Goal: Task Accomplishment & Management: Use online tool/utility

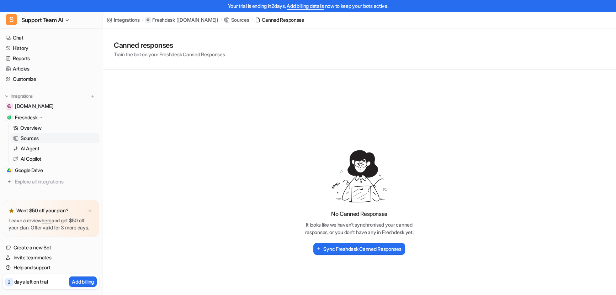
click at [32, 117] on p "Freshdesk" at bounding box center [26, 117] width 22 height 7
click at [30, 117] on p "Freshdesk" at bounding box center [26, 117] width 22 height 7
click at [25, 128] on p "Overview" at bounding box center [30, 127] width 21 height 7
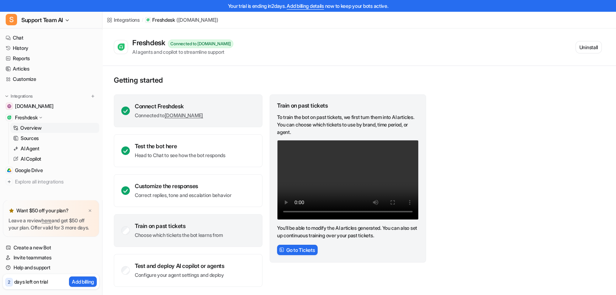
click at [181, 115] on link "[DOMAIN_NAME]" at bounding box center [184, 115] width 38 height 6
click at [143, 113] on p "Connected to essorltd.freshdesk.com" at bounding box center [169, 115] width 68 height 7
click at [243, 106] on div "Connect Freshdesk Connected to essorltd.freshdesk.com" at bounding box center [188, 110] width 149 height 33
click at [177, 104] on div "Connect Freshdesk" at bounding box center [169, 106] width 68 height 7
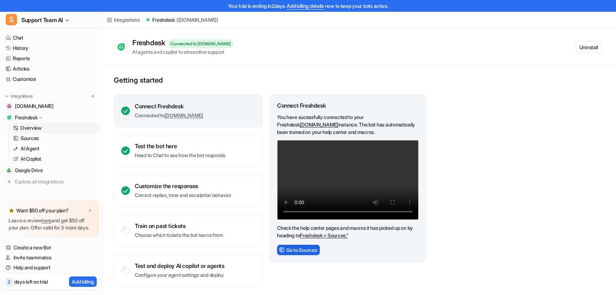
click at [310, 249] on button "Go to Sources" at bounding box center [298, 250] width 43 height 10
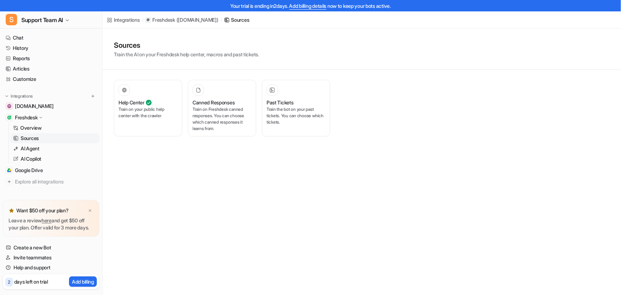
click at [115, 20] on div "Integrations" at bounding box center [127, 19] width 26 height 7
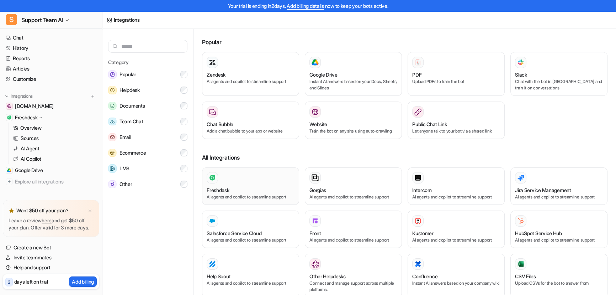
click at [245, 192] on div "Freshdesk" at bounding box center [251, 189] width 88 height 7
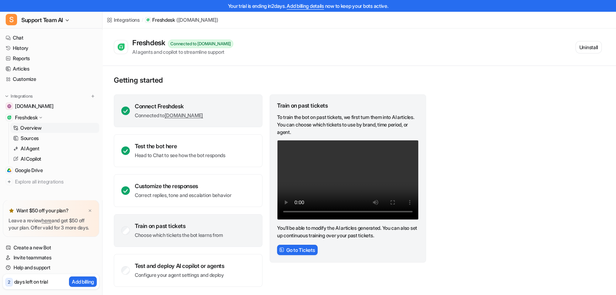
click at [198, 115] on link "[DOMAIN_NAME]" at bounding box center [184, 115] width 38 height 6
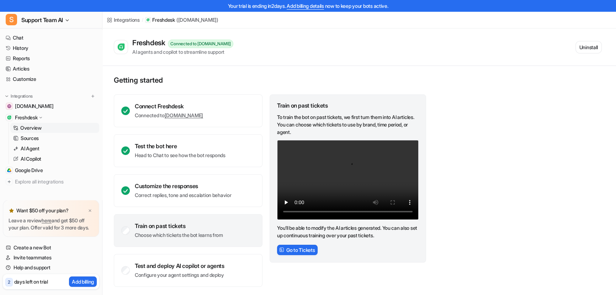
scroll to position [1, 0]
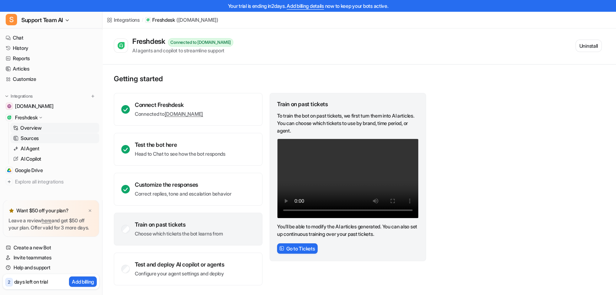
click at [43, 141] on link "Sources" at bounding box center [54, 138] width 89 height 10
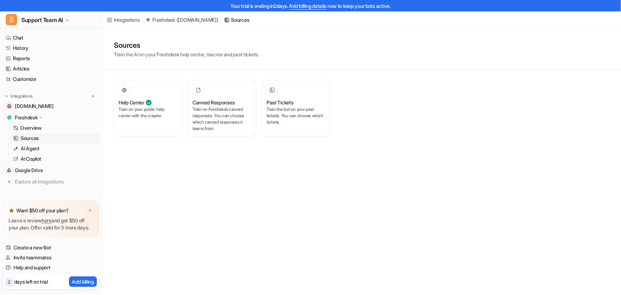
click at [250, 20] on div "Sources" at bounding box center [240, 19] width 18 height 7
click at [210, 108] on p "Train on Freshdesk canned responses. You can choose which canned responses it l…" at bounding box center [222, 119] width 59 height 26
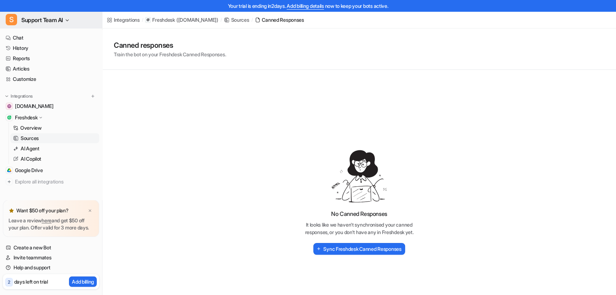
click at [69, 16] on button "S Support Team AI" at bounding box center [51, 19] width 102 height 17
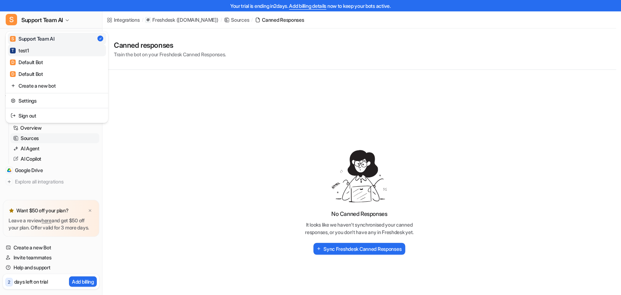
click at [44, 48] on link "T test1" at bounding box center [57, 50] width 98 height 12
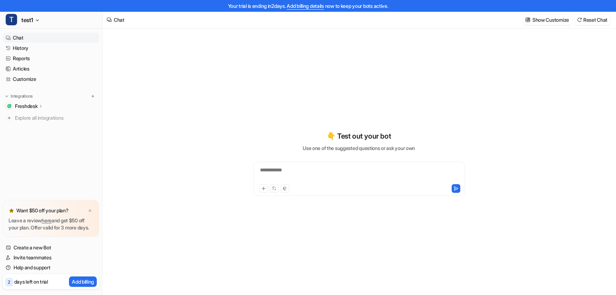
click at [27, 107] on p "Freshdesk" at bounding box center [26, 106] width 22 height 7
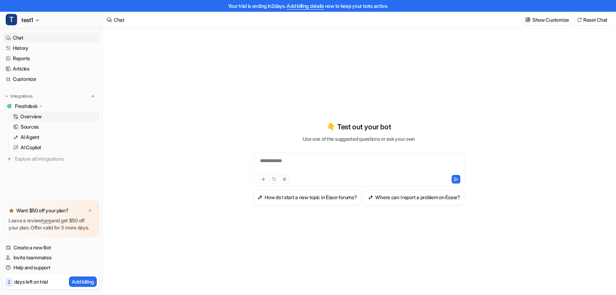
click at [32, 114] on p "Overview" at bounding box center [30, 116] width 21 height 7
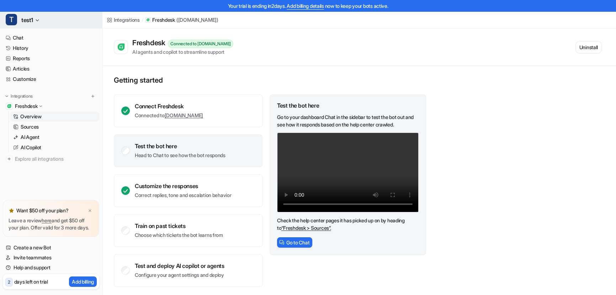
click at [36, 21] on icon "button" at bounding box center [37, 20] width 4 height 4
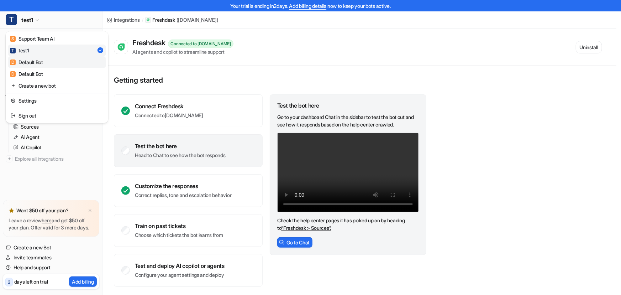
click at [43, 61] on div "D Default Bot" at bounding box center [26, 61] width 33 height 7
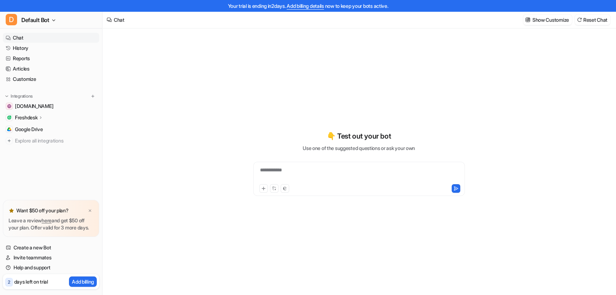
click at [40, 118] on icon at bounding box center [40, 117] width 5 height 5
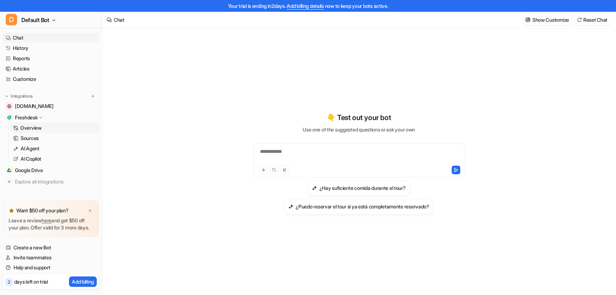
click at [21, 127] on p "Overview" at bounding box center [30, 127] width 21 height 7
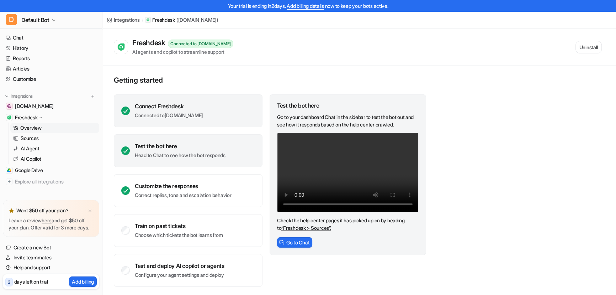
click at [200, 114] on link "[DOMAIN_NAME]" at bounding box center [184, 115] width 38 height 6
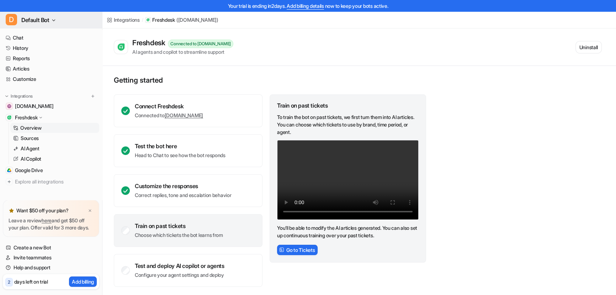
click at [41, 15] on span "Default Bot" at bounding box center [35, 20] width 28 height 10
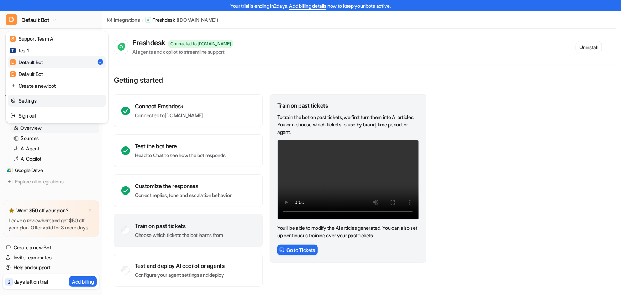
click at [35, 98] on link "Settings" at bounding box center [57, 101] width 98 height 12
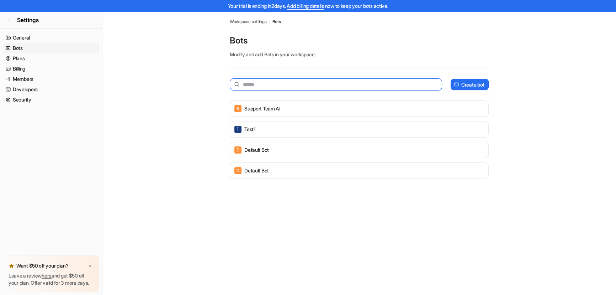
click at [280, 84] on input "text" at bounding box center [336, 84] width 213 height 12
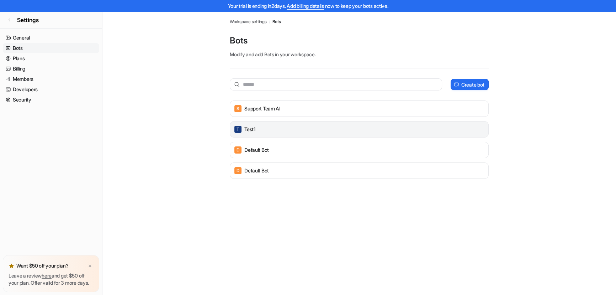
click at [312, 128] on div "T test1" at bounding box center [359, 129] width 253 height 10
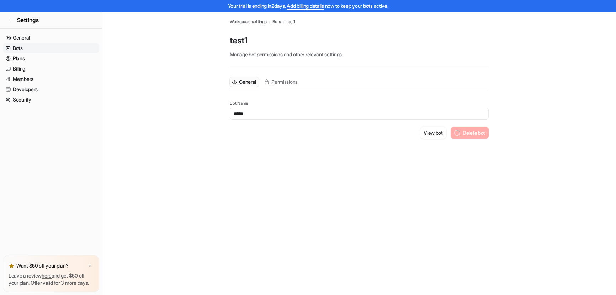
click at [259, 132] on div "View bot Delete bot" at bounding box center [359, 133] width 259 height 12
click at [283, 79] on span "Permissions" at bounding box center [285, 81] width 26 height 7
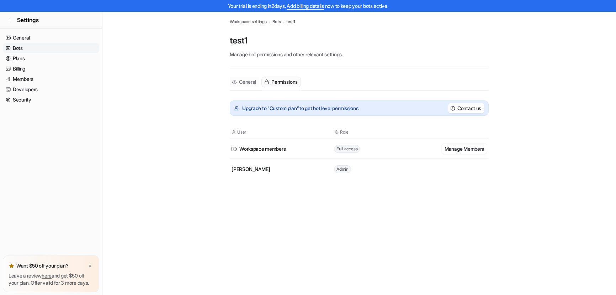
click at [247, 82] on span "General" at bounding box center [247, 81] width 17 height 7
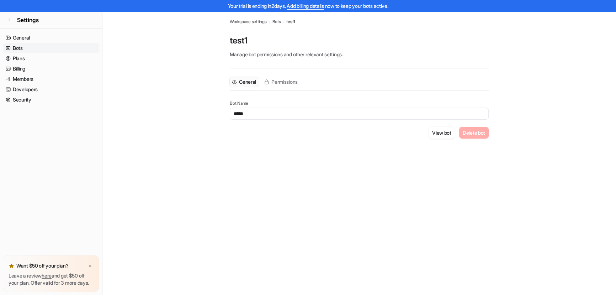
click at [279, 20] on span "Bots" at bounding box center [276, 22] width 9 height 6
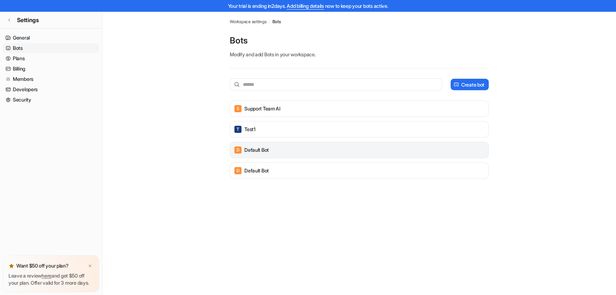
click at [275, 153] on div "D Default Bot" at bounding box center [359, 150] width 253 height 10
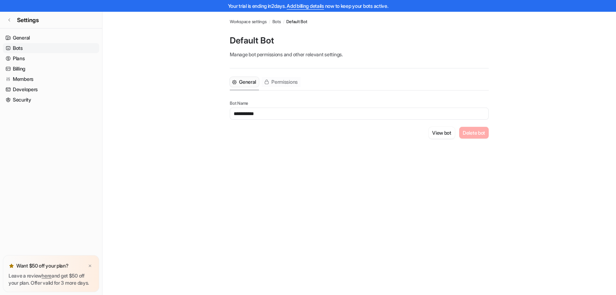
click at [291, 83] on span "Permissions" at bounding box center [285, 81] width 26 height 7
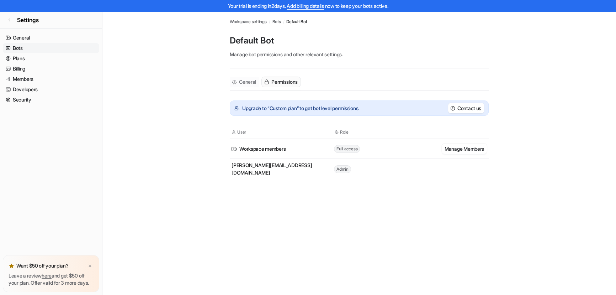
click at [250, 83] on span "General" at bounding box center [247, 81] width 17 height 7
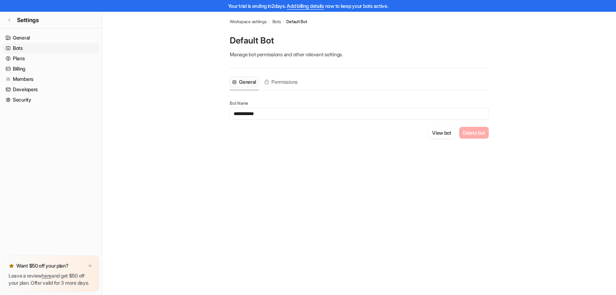
click at [275, 20] on span "Bots" at bounding box center [276, 22] width 9 height 6
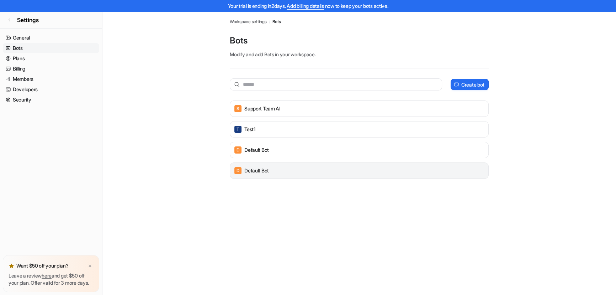
click at [266, 167] on p "Default Bot" at bounding box center [257, 170] width 25 height 7
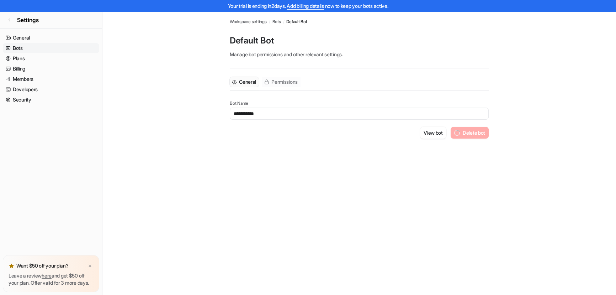
click at [289, 85] on span "Permissions" at bounding box center [285, 81] width 26 height 7
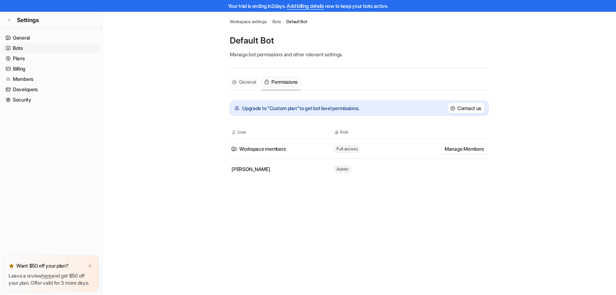
click at [248, 79] on span "General" at bounding box center [247, 81] width 17 height 7
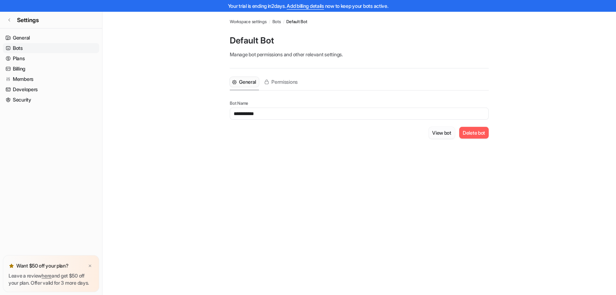
click at [436, 132] on button "View bot" at bounding box center [442, 133] width 26 height 12
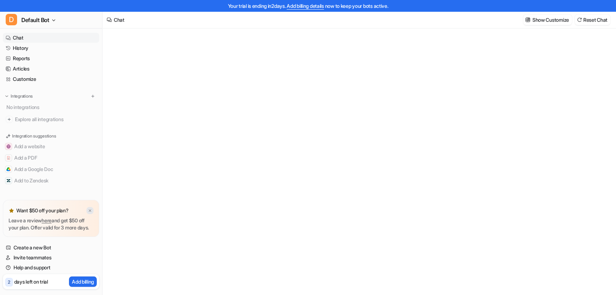
click at [90, 208] on img at bounding box center [90, 210] width 4 height 5
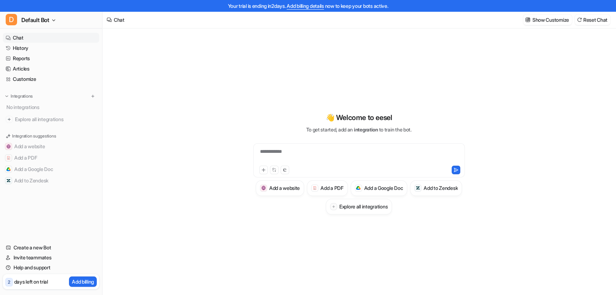
click at [29, 106] on div "No integrations" at bounding box center [51, 107] width 95 height 12
click at [93, 96] on img at bounding box center [92, 96] width 5 height 5
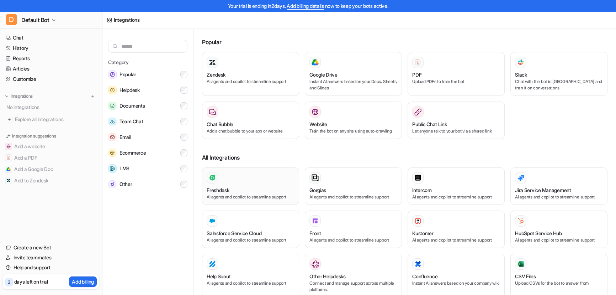
click at [259, 194] on div "Freshdesk" at bounding box center [251, 189] width 88 height 7
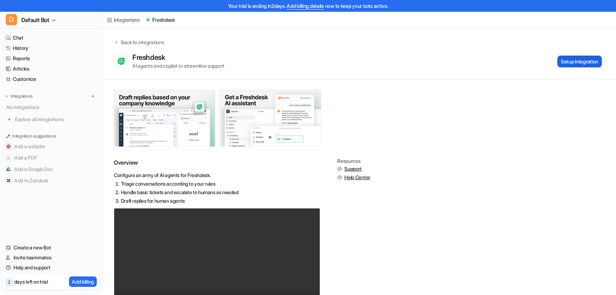
click at [574, 63] on button "Setup Integration" at bounding box center [580, 62] width 44 height 12
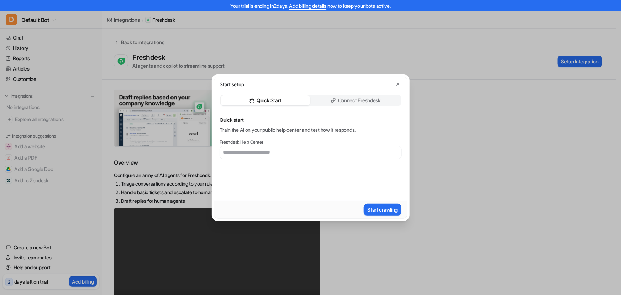
click at [338, 101] on p "Connect Freshdesk" at bounding box center [359, 100] width 42 height 7
click at [263, 101] on p "Quick Start" at bounding box center [269, 100] width 25 height 7
click at [362, 98] on p "Connect Freshdesk" at bounding box center [359, 100] width 42 height 7
click at [258, 98] on p "Quick Start" at bounding box center [269, 100] width 25 height 7
click at [352, 101] on p "Connect Freshdesk" at bounding box center [359, 100] width 42 height 7
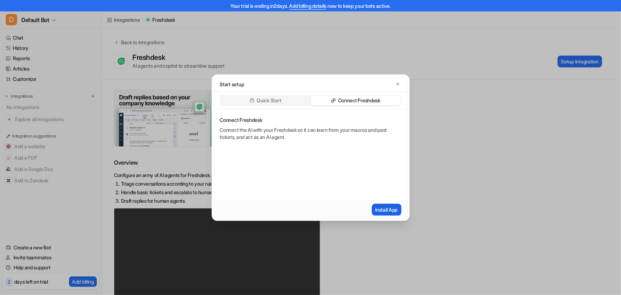
click at [390, 211] on button "Install App" at bounding box center [387, 210] width 30 height 12
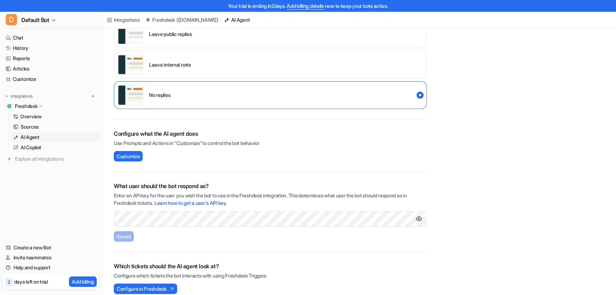
scroll to position [121, 0]
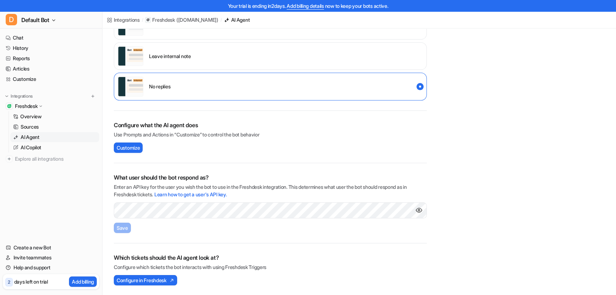
click at [421, 213] on img "Show API key" at bounding box center [419, 209] width 7 height 7
click at [154, 206] on input "text" at bounding box center [270, 210] width 313 height 16
paste input "**********"
type input "**********"
click at [119, 228] on span "Save" at bounding box center [122, 227] width 11 height 7
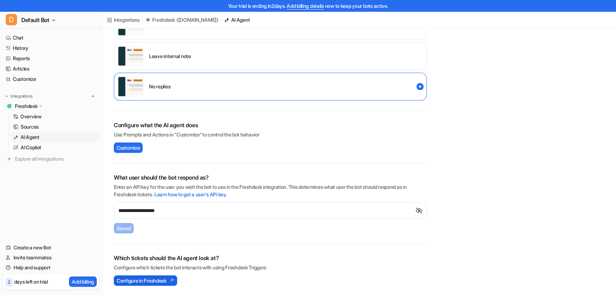
click at [145, 277] on span "Configure in Freshdesk" at bounding box center [142, 280] width 50 height 7
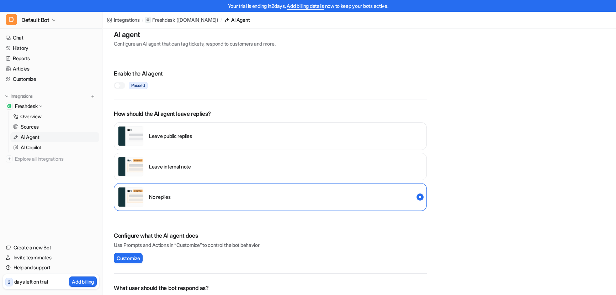
scroll to position [0, 0]
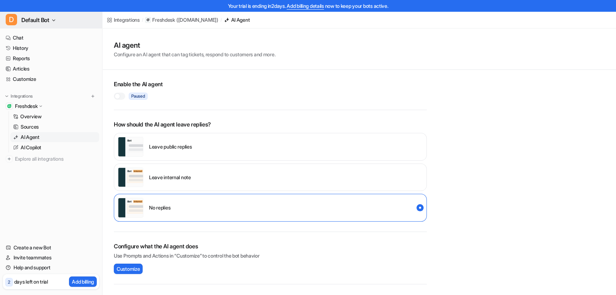
click at [46, 19] on span "Default Bot" at bounding box center [35, 20] width 28 height 10
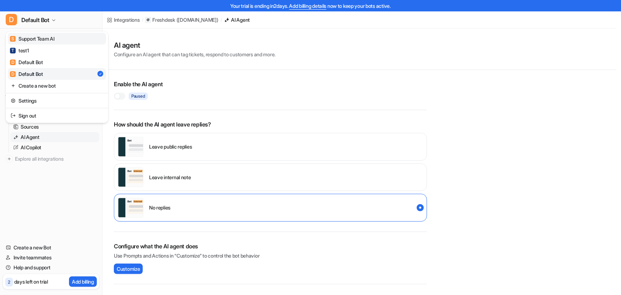
click at [39, 38] on div "S Support Team AI" at bounding box center [32, 38] width 44 height 7
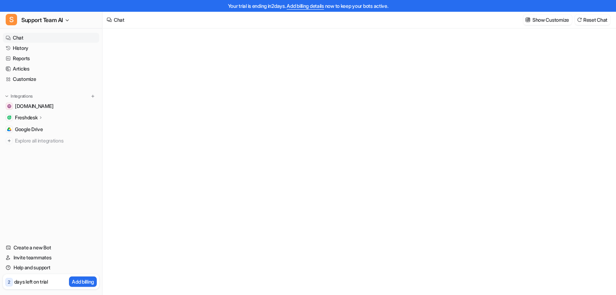
type textarea "**********"
click at [28, 116] on p "Freshdesk" at bounding box center [26, 117] width 22 height 7
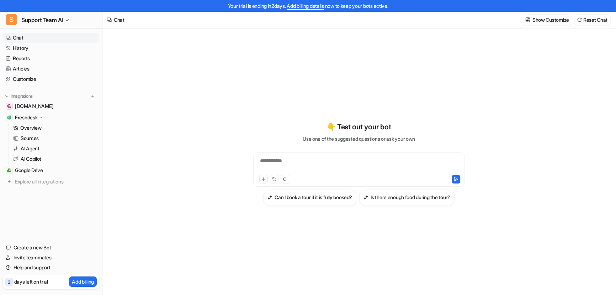
click at [24, 115] on p "Freshdesk" at bounding box center [26, 117] width 22 height 7
click at [29, 127] on p "Overview" at bounding box center [30, 127] width 21 height 7
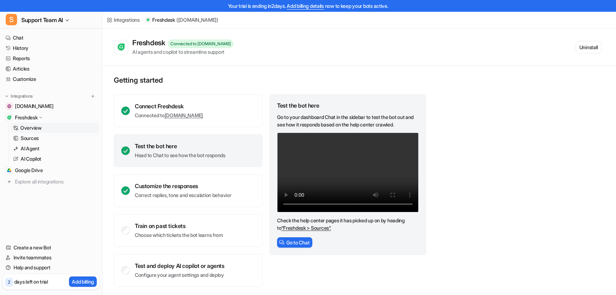
click at [116, 18] on div "Integrations" at bounding box center [127, 19] width 26 height 7
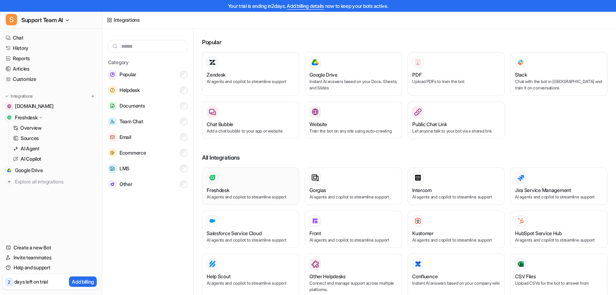
scroll to position [32, 0]
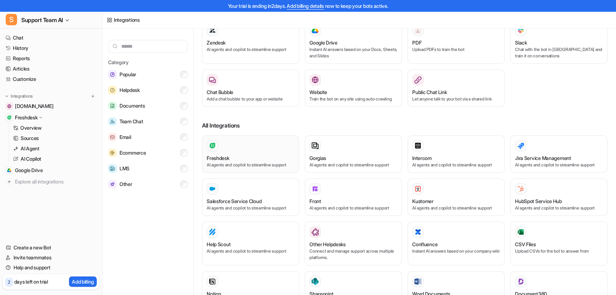
click at [256, 147] on div at bounding box center [251, 145] width 88 height 11
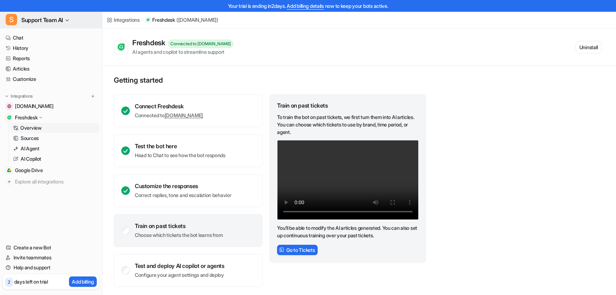
click at [33, 20] on span "Support Team AI" at bounding box center [42, 20] width 42 height 10
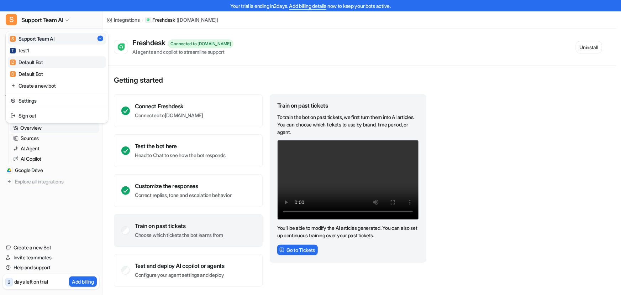
click at [36, 63] on div "D Default Bot" at bounding box center [26, 61] width 33 height 7
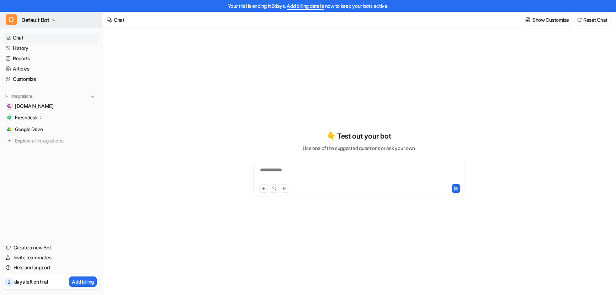
type textarea "**********"
click at [32, 17] on span "Default Bot" at bounding box center [35, 20] width 28 height 10
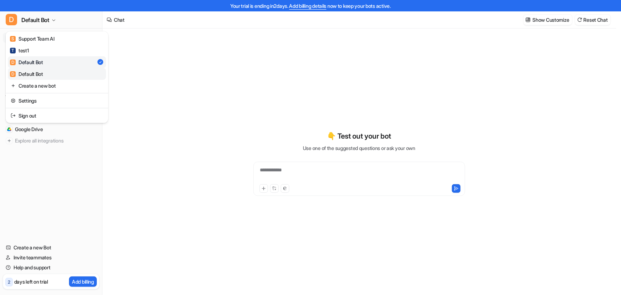
click at [33, 73] on div "D Default Bot" at bounding box center [26, 73] width 33 height 7
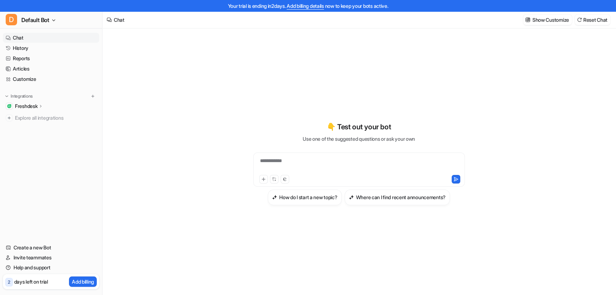
click at [26, 106] on p "Freshdesk" at bounding box center [26, 106] width 22 height 7
click at [20, 95] on p "Integrations" at bounding box center [22, 96] width 22 height 6
click at [22, 95] on p "Integrations" at bounding box center [22, 96] width 22 height 6
click at [22, 107] on p "Freshdesk" at bounding box center [26, 106] width 22 height 7
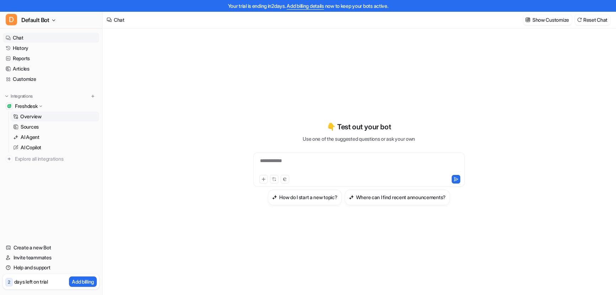
click at [26, 117] on p "Overview" at bounding box center [30, 116] width 21 height 7
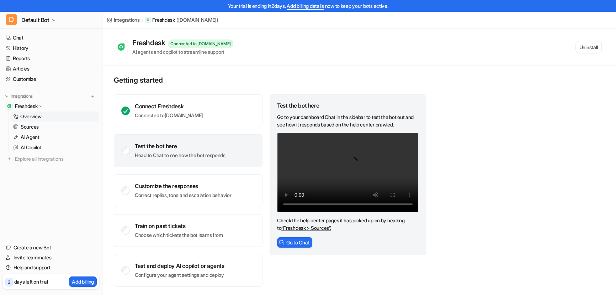
click at [163, 151] on div "Test the bot here Head to Chat to see how the bot responds" at bounding box center [180, 150] width 91 height 16
click at [295, 238] on button "Go to Chat" at bounding box center [294, 242] width 35 height 10
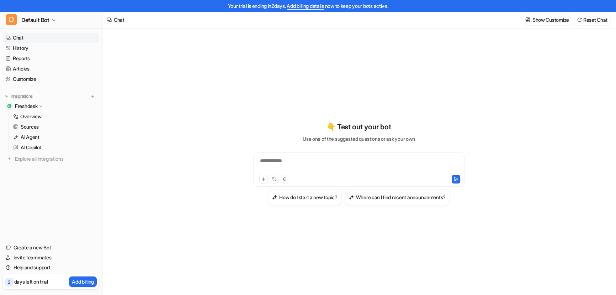
click at [306, 156] on div "**********" at bounding box center [359, 169] width 212 height 34
click at [304, 166] on div at bounding box center [359, 165] width 208 height 16
paste div "To enrich screen reader interactions, please activate Accessibility in Grammarl…"
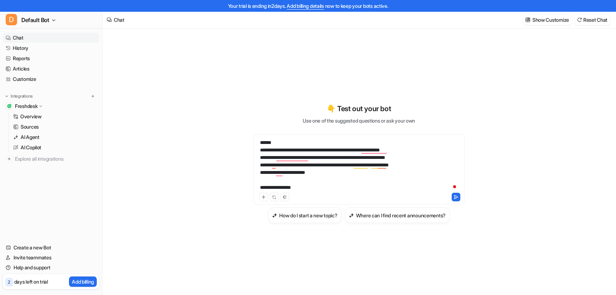
scroll to position [11, 0]
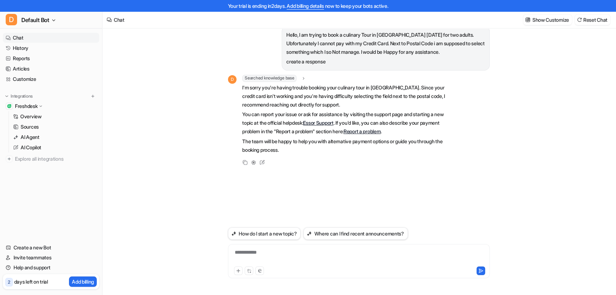
click at [23, 105] on p "Freshdesk" at bounding box center [26, 106] width 22 height 7
click at [30, 115] on p "Overview" at bounding box center [30, 116] width 21 height 7
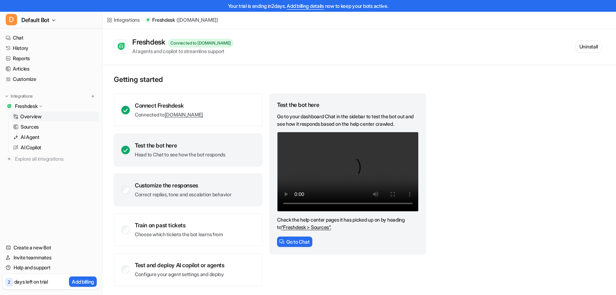
scroll to position [1, 0]
click at [167, 185] on div "Customize the responses" at bounding box center [183, 184] width 96 height 7
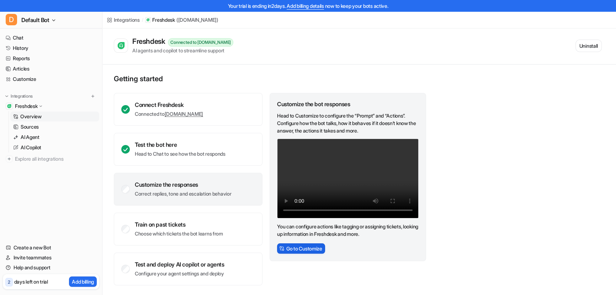
click at [306, 246] on button "Go to Customize" at bounding box center [301, 248] width 48 height 10
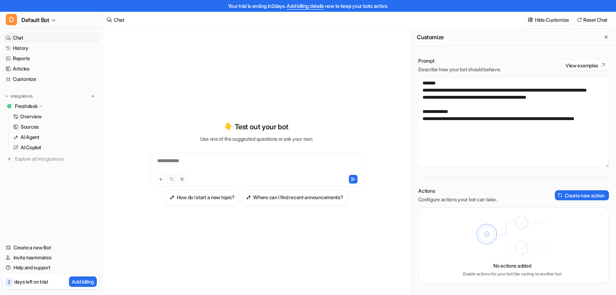
scroll to position [11, 0]
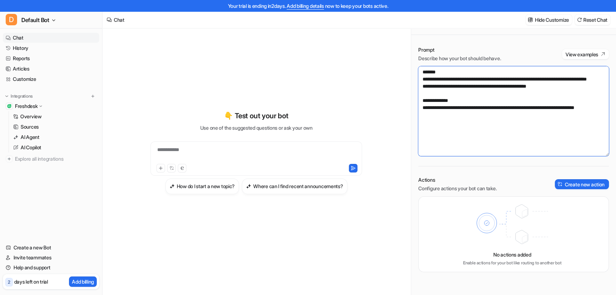
click at [498, 114] on textarea "**********" at bounding box center [514, 111] width 191 height 90
click at [585, 54] on button "View examples" at bounding box center [585, 54] width 47 height 10
click at [29, 103] on p "Freshdesk" at bounding box center [26, 106] width 22 height 7
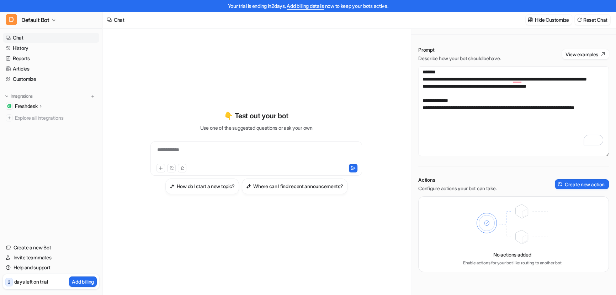
click at [24, 103] on p "Freshdesk" at bounding box center [26, 106] width 22 height 7
click at [21, 116] on p "Overview" at bounding box center [30, 116] width 21 height 7
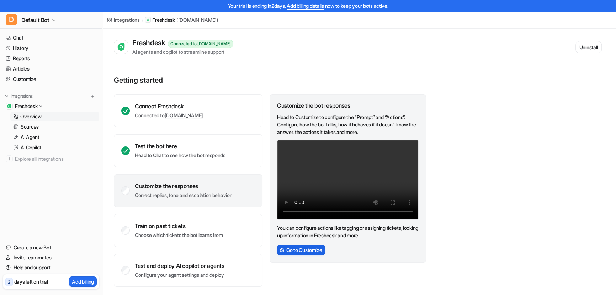
click at [306, 248] on button "Go to Customize" at bounding box center [301, 250] width 48 height 10
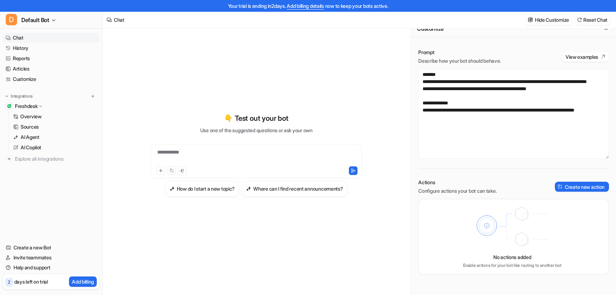
scroll to position [11, 0]
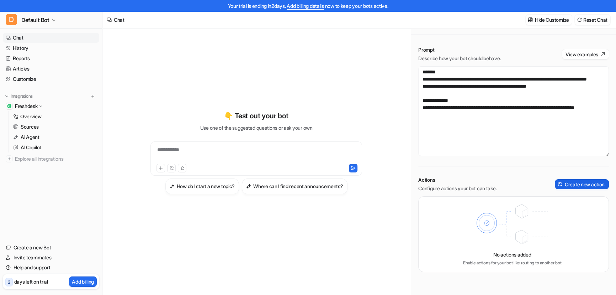
click at [574, 184] on button "Create new action" at bounding box center [582, 184] width 54 height 10
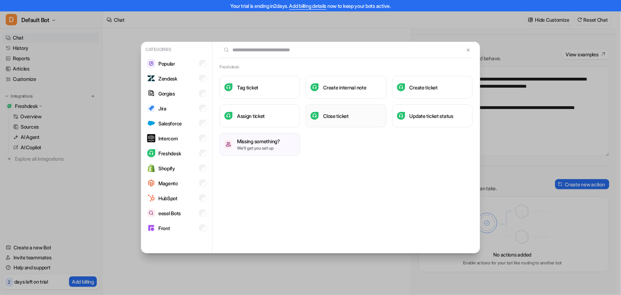
click at [335, 113] on h3 "Close ticket" at bounding box center [336, 115] width 26 height 7
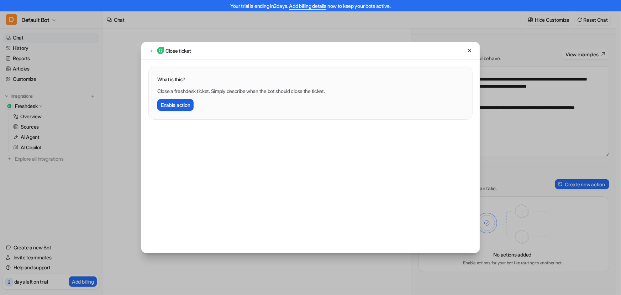
click at [173, 104] on button "Enable action" at bounding box center [175, 105] width 36 height 12
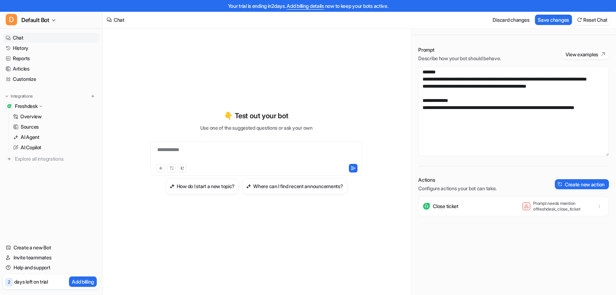
click at [462, 207] on div "Close ticket Prompt needs mention of freshdesk_close_ticket" at bounding box center [514, 206] width 184 height 20
click at [598, 206] on button "button" at bounding box center [600, 206] width 10 height 10
click at [483, 227] on div "Close ticket Prompt needs mention of freshdesk_close_ticket [GEOGRAPHIC_DATA]" at bounding box center [514, 245] width 191 height 99
click at [455, 206] on p "Close ticket" at bounding box center [446, 206] width 26 height 7
click at [462, 206] on div "Close ticket Prompt needs mention of freshdesk_close_ticket" at bounding box center [514, 206] width 184 height 20
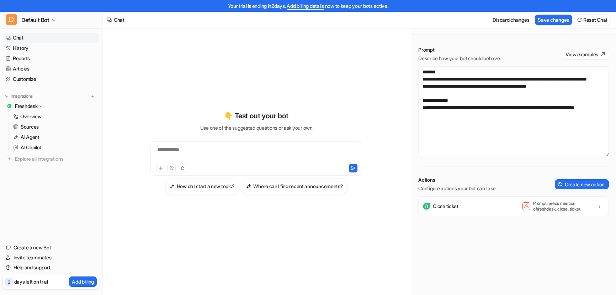
click at [470, 208] on div "Close ticket Prompt needs mention of freshdesk_close_ticket" at bounding box center [514, 206] width 184 height 20
click at [597, 204] on icon "button" at bounding box center [599, 206] width 5 height 5
click at [494, 215] on div "Close ticket Prompt needs mention of freshdesk_close_ticket [GEOGRAPHIC_DATA]" at bounding box center [514, 206] width 184 height 20
click at [565, 205] on p "Prompt needs mention of freshdesk_close_ticket" at bounding box center [562, 205] width 57 height 11
click at [514, 208] on div "Close ticket Prompt needs mention of freshdesk_close_ticket" at bounding box center [514, 206] width 184 height 20
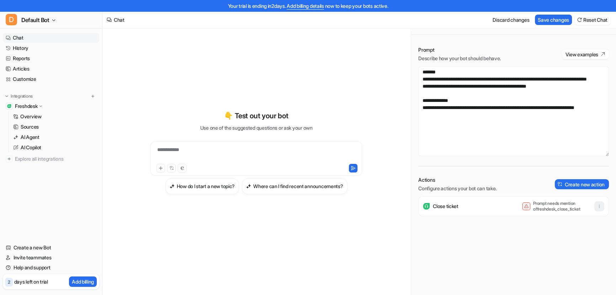
click at [600, 205] on icon "button" at bounding box center [600, 206] width 0 height 3
click at [557, 224] on button "Delete" at bounding box center [564, 221] width 77 height 13
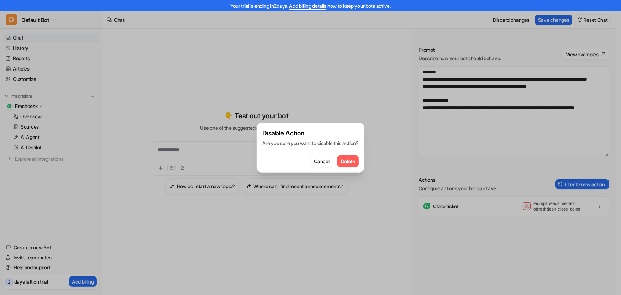
click at [353, 166] on button "Delete" at bounding box center [347, 161] width 21 height 12
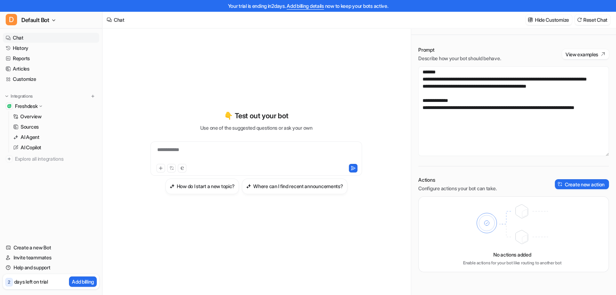
click at [506, 227] on icon at bounding box center [512, 224] width 93 height 50
click at [474, 223] on icon at bounding box center [512, 224] width 93 height 50
click at [487, 221] on icon at bounding box center [487, 223] width 20 height 20
click at [572, 182] on button "Create new action" at bounding box center [582, 184] width 54 height 10
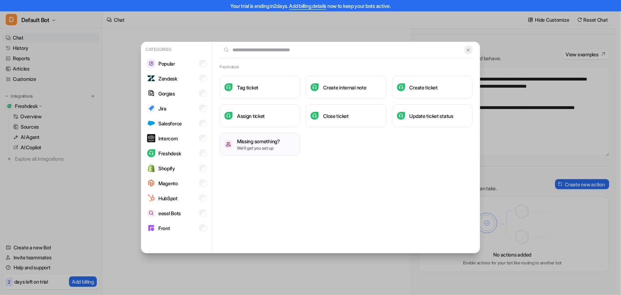
click at [466, 49] on img at bounding box center [468, 49] width 5 height 5
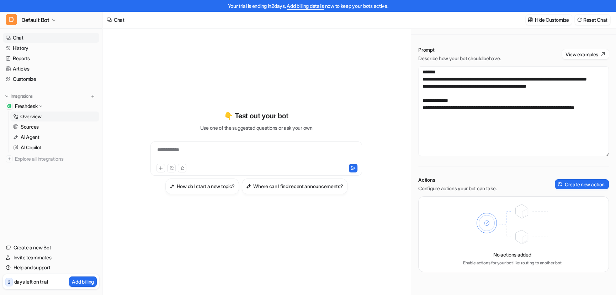
click at [22, 119] on p "Overview" at bounding box center [30, 116] width 21 height 7
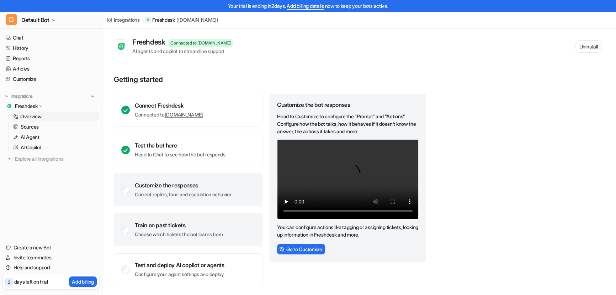
scroll to position [1, 0]
click at [175, 226] on div "Train on past tickets" at bounding box center [179, 224] width 88 height 7
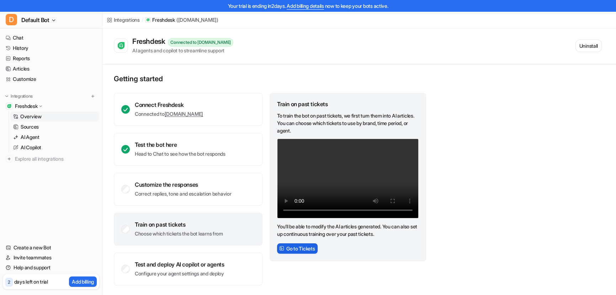
click at [295, 246] on button "Go to Tickets" at bounding box center [297, 248] width 41 height 10
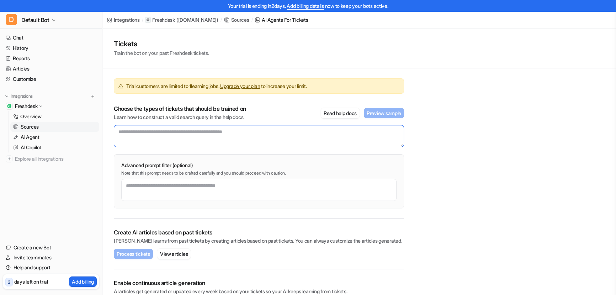
click at [127, 132] on textarea at bounding box center [259, 136] width 290 height 22
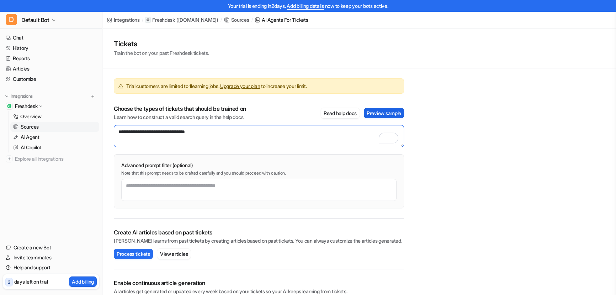
type textarea "**********"
click at [384, 111] on button "Preview sample" at bounding box center [384, 113] width 40 height 10
click at [41, 21] on span "Default Bot" at bounding box center [35, 20] width 28 height 10
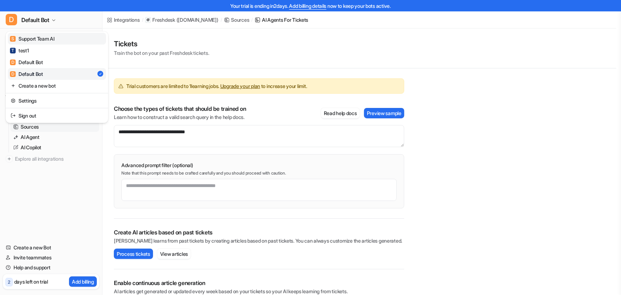
click at [43, 36] on div "S Support Team AI" at bounding box center [32, 38] width 44 height 7
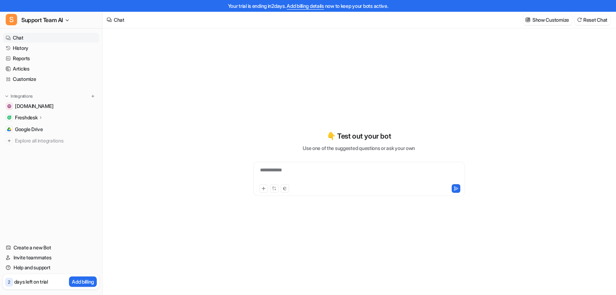
type textarea "**********"
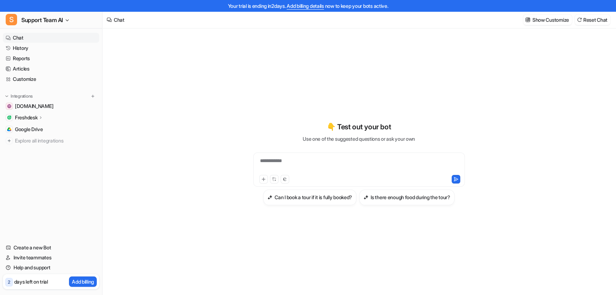
click at [26, 115] on p "Freshdesk" at bounding box center [26, 117] width 22 height 7
click at [27, 128] on p "Overview" at bounding box center [30, 127] width 21 height 7
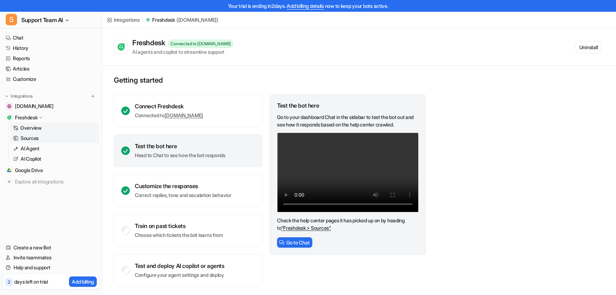
click at [31, 139] on p "Sources" at bounding box center [30, 138] width 18 height 7
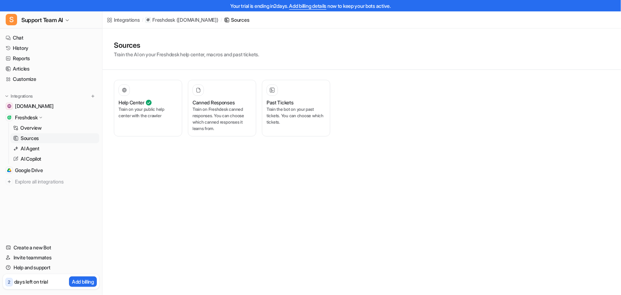
click at [121, 19] on div "Integrations" at bounding box center [127, 19] width 26 height 7
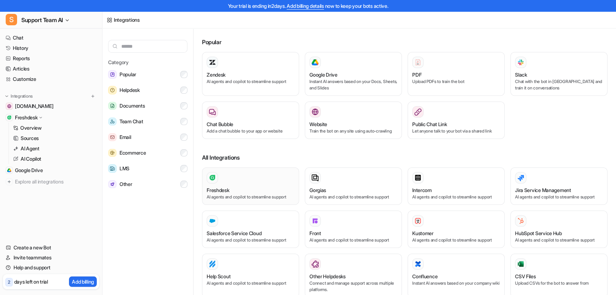
click at [242, 194] on div "Freshdesk" at bounding box center [251, 189] width 88 height 7
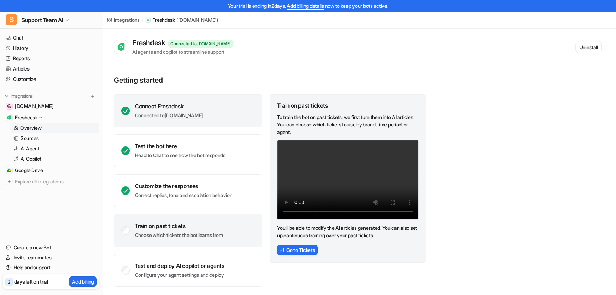
click at [184, 116] on link "[DOMAIN_NAME]" at bounding box center [184, 115] width 38 height 6
click at [137, 103] on div "Connect Freshdesk" at bounding box center [169, 106] width 68 height 7
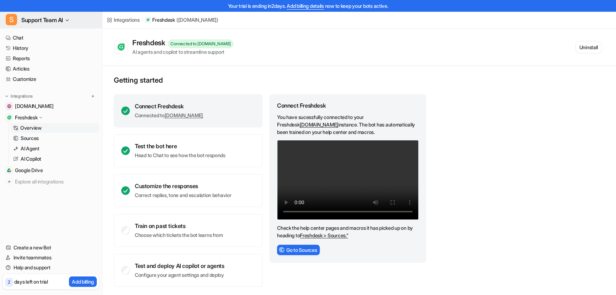
click at [55, 19] on span "Support Team AI" at bounding box center [42, 20] width 42 height 10
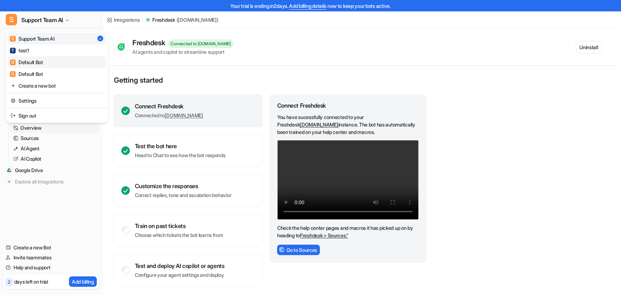
click at [32, 63] on div "D Default Bot" at bounding box center [26, 61] width 33 height 7
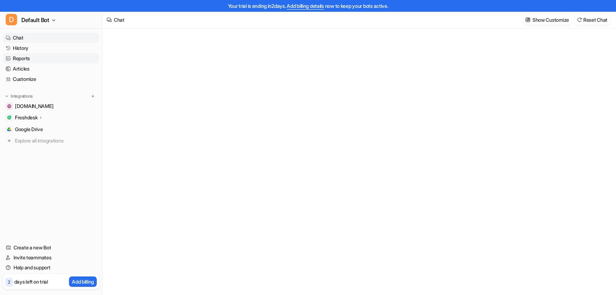
type textarea "**********"
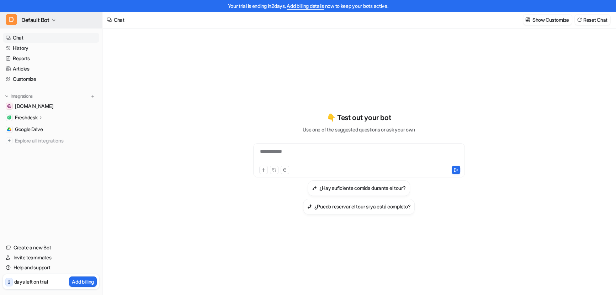
click at [43, 18] on span "Default Bot" at bounding box center [35, 20] width 28 height 10
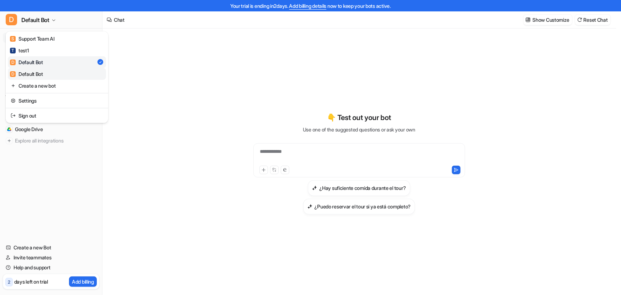
click at [34, 68] on link "D Default Bot" at bounding box center [57, 74] width 98 height 12
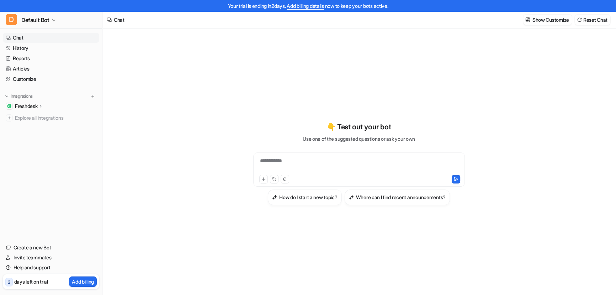
click at [31, 104] on p "Freshdesk" at bounding box center [26, 106] width 22 height 7
click at [17, 106] on p "Freshdesk" at bounding box center [26, 106] width 22 height 7
click at [9, 106] on img at bounding box center [9, 106] width 4 height 4
click at [28, 116] on p "Overview" at bounding box center [30, 116] width 21 height 7
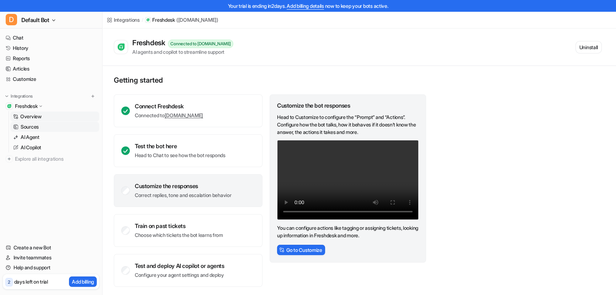
click at [33, 126] on p "Sources" at bounding box center [30, 126] width 18 height 7
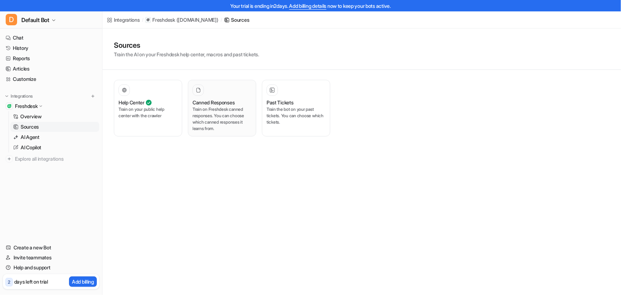
click at [222, 114] on p "Train on Freshdesk canned responses. You can choose which canned responses it l…" at bounding box center [222, 119] width 59 height 26
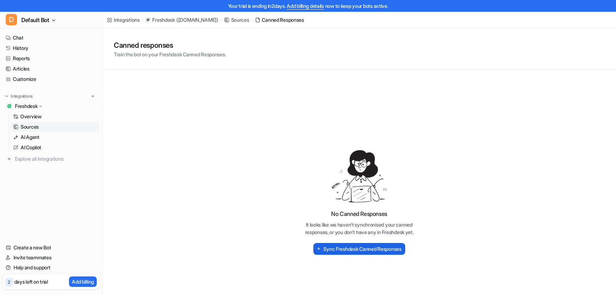
click at [363, 248] on button "Sync Freshdesk Canned Responses" at bounding box center [359, 249] width 91 height 12
click at [250, 19] on div "Sources" at bounding box center [240, 19] width 18 height 7
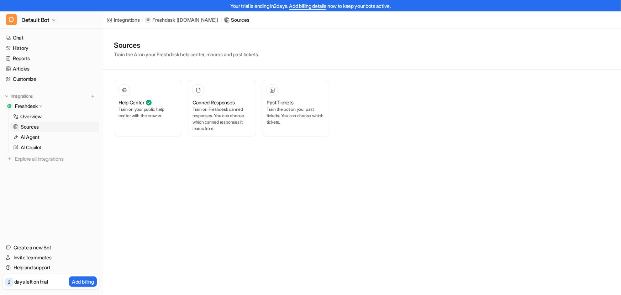
click at [196, 18] on p "( [DOMAIN_NAME] )" at bounding box center [198, 19] width 42 height 7
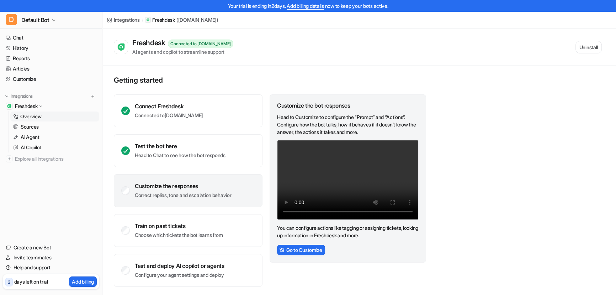
click at [312, 173] on video "Your browser does not support the video tag." at bounding box center [348, 180] width 142 height 80
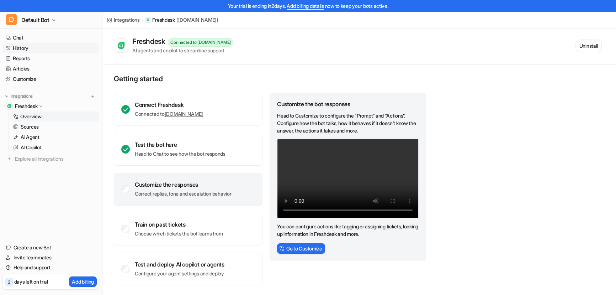
click at [16, 44] on link "History" at bounding box center [51, 48] width 96 height 10
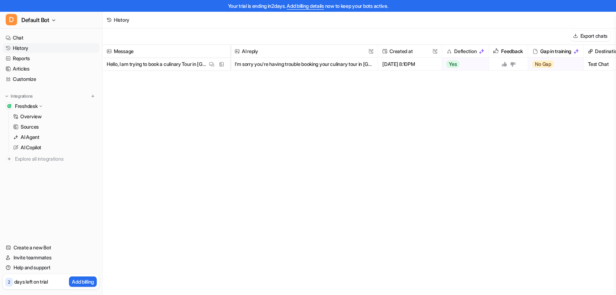
click at [309, 213] on div "Message AI reply This field cannot be modified Created at This field cannot be …" at bounding box center [360, 174] width 514 height 259
click at [41, 18] on span "Default Bot" at bounding box center [35, 20] width 28 height 10
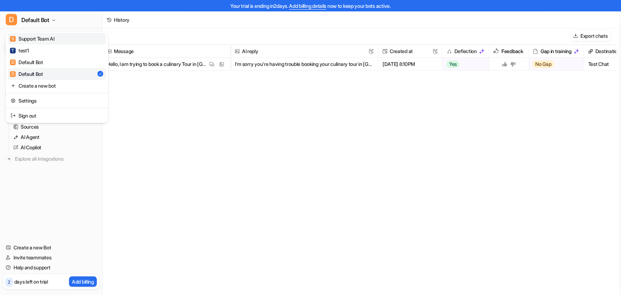
click at [37, 36] on div "S Support Team AI" at bounding box center [32, 38] width 44 height 7
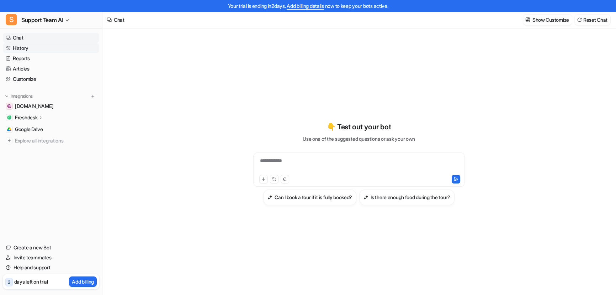
click at [23, 48] on link "History" at bounding box center [51, 48] width 96 height 10
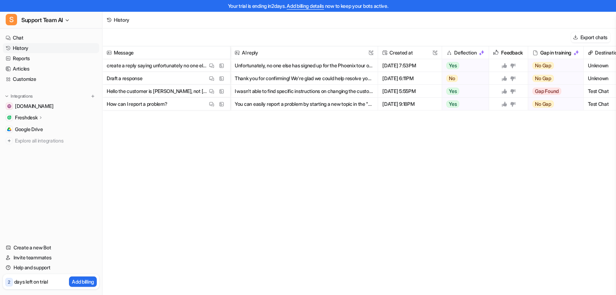
click at [526, 202] on div "Message AI reply This field cannot be modified Created at This field cannot be …" at bounding box center [360, 175] width 514 height 259
click at [21, 62] on link "Reports" at bounding box center [51, 58] width 96 height 10
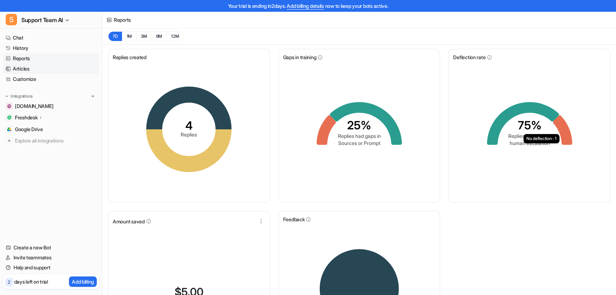
click at [25, 69] on link "Articles" at bounding box center [51, 69] width 96 height 10
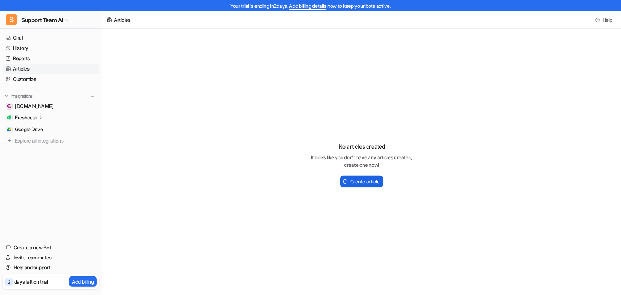
click at [353, 180] on h2 "Create article" at bounding box center [365, 181] width 30 height 7
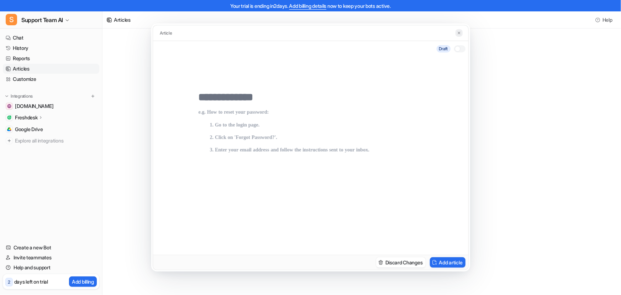
click at [457, 31] on img at bounding box center [459, 33] width 4 height 5
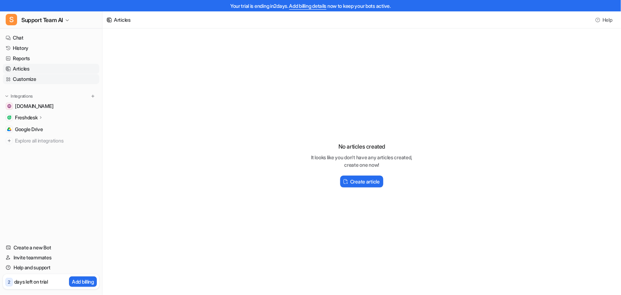
click at [40, 74] on link "Customize" at bounding box center [51, 79] width 96 height 10
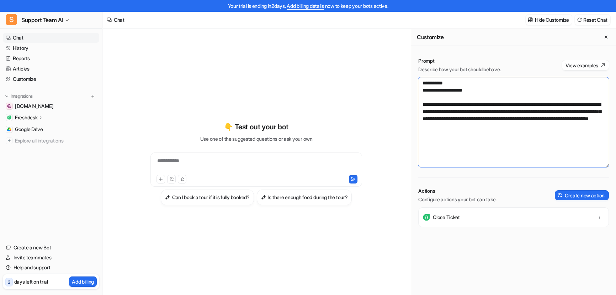
click at [437, 84] on textarea "**********" at bounding box center [514, 122] width 191 height 90
click at [448, 85] on textarea "**********" at bounding box center [514, 122] width 191 height 90
drag, startPoint x: 434, startPoint y: 89, endPoint x: 508, endPoint y: 88, distance: 73.7
click at [508, 88] on textarea "**********" at bounding box center [514, 122] width 191 height 90
click at [456, 110] on textarea "**********" at bounding box center [514, 122] width 191 height 90
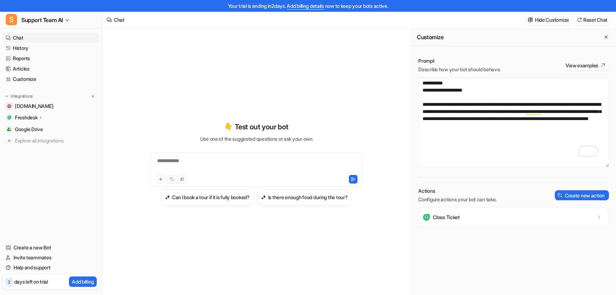
click at [579, 64] on button "View examples" at bounding box center [585, 65] width 47 height 10
click at [27, 115] on p "Freshdesk" at bounding box center [26, 117] width 22 height 7
click at [27, 125] on p "Overview" at bounding box center [30, 127] width 21 height 7
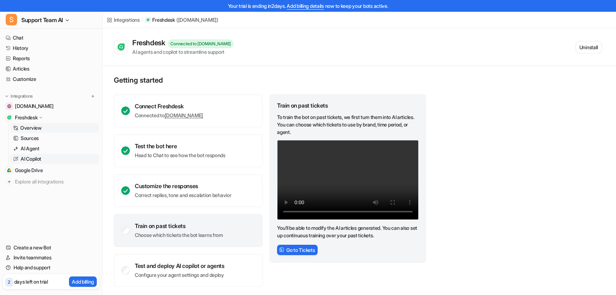
click at [35, 159] on p "AI Copilot" at bounding box center [31, 158] width 21 height 7
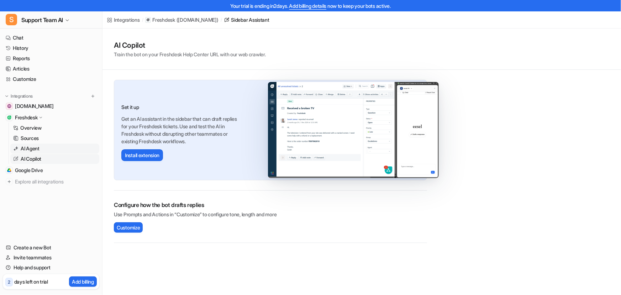
click at [38, 148] on p "AI Agent" at bounding box center [30, 148] width 19 height 7
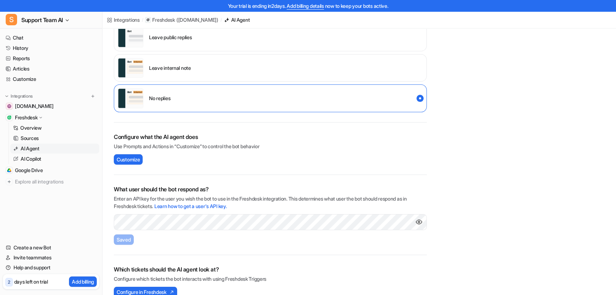
scroll to position [121, 0]
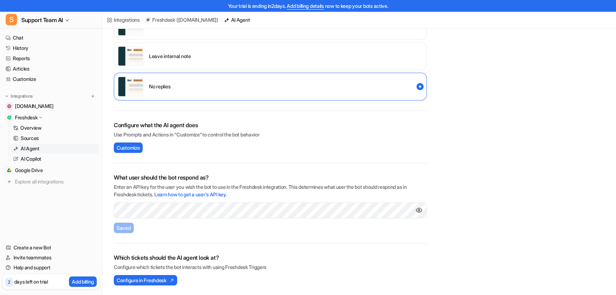
click at [419, 206] on img "Show API key" at bounding box center [419, 209] width 7 height 7
click at [169, 206] on input "**********" at bounding box center [270, 210] width 313 height 16
paste input "*"
type input "**********"
click at [123, 227] on span "Save" at bounding box center [122, 227] width 11 height 7
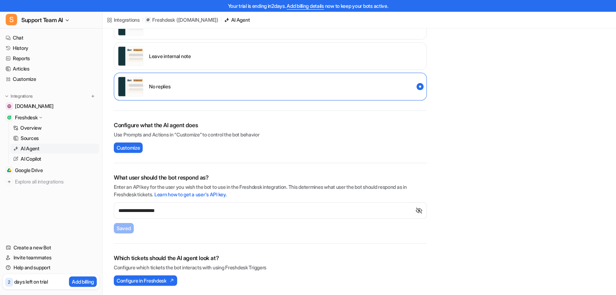
scroll to position [89, 0]
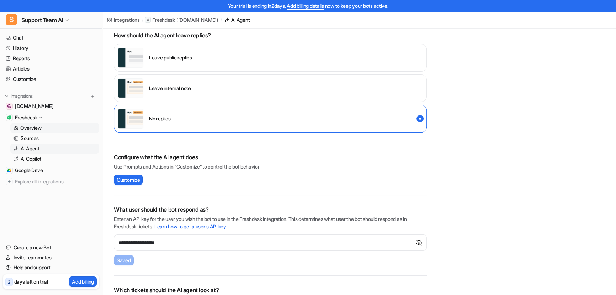
click at [35, 128] on p "Overview" at bounding box center [30, 127] width 21 height 7
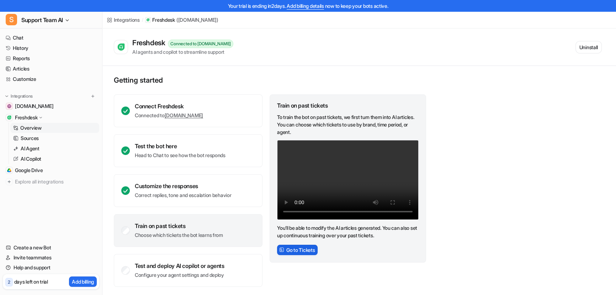
click at [313, 248] on button "Go to Tickets" at bounding box center [297, 250] width 41 height 10
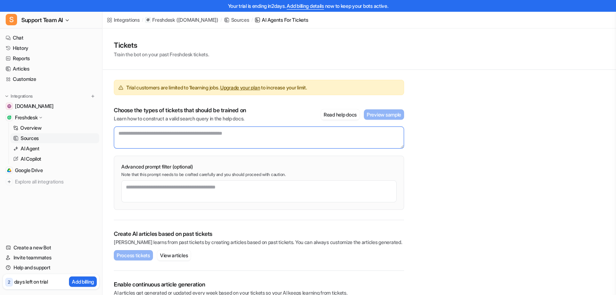
click at [134, 137] on textarea at bounding box center [259, 137] width 290 height 22
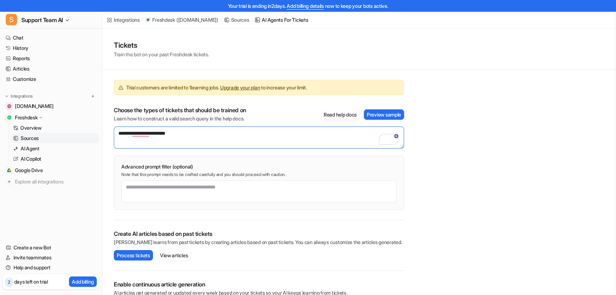
click at [198, 130] on textarea "**********" at bounding box center [259, 137] width 290 height 22
paste textarea "**********"
type textarea "**********"
click at [386, 114] on button "Preview sample" at bounding box center [384, 114] width 40 height 10
